Goal: Find specific page/section: Find specific page/section

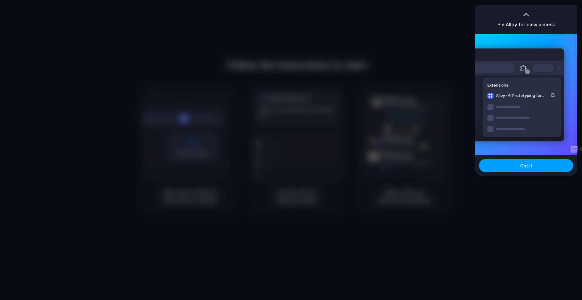
click at [526, 164] on span "Got it" at bounding box center [526, 166] width 12 height 6
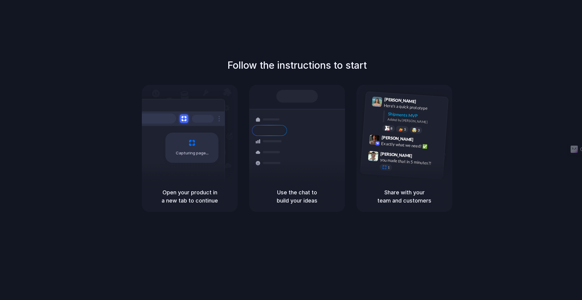
click at [300, 71] on h1 "Follow the instructions to start" at bounding box center [296, 65] width 139 height 15
click at [296, 189] on div "Air freight to London Flight CX251 • Tomorrow • Ready" at bounding box center [333, 198] width 82 height 18
click at [219, 166] on div "Capturing page" at bounding box center [178, 145] width 91 height 93
